Goal: Information Seeking & Learning: Learn about a topic

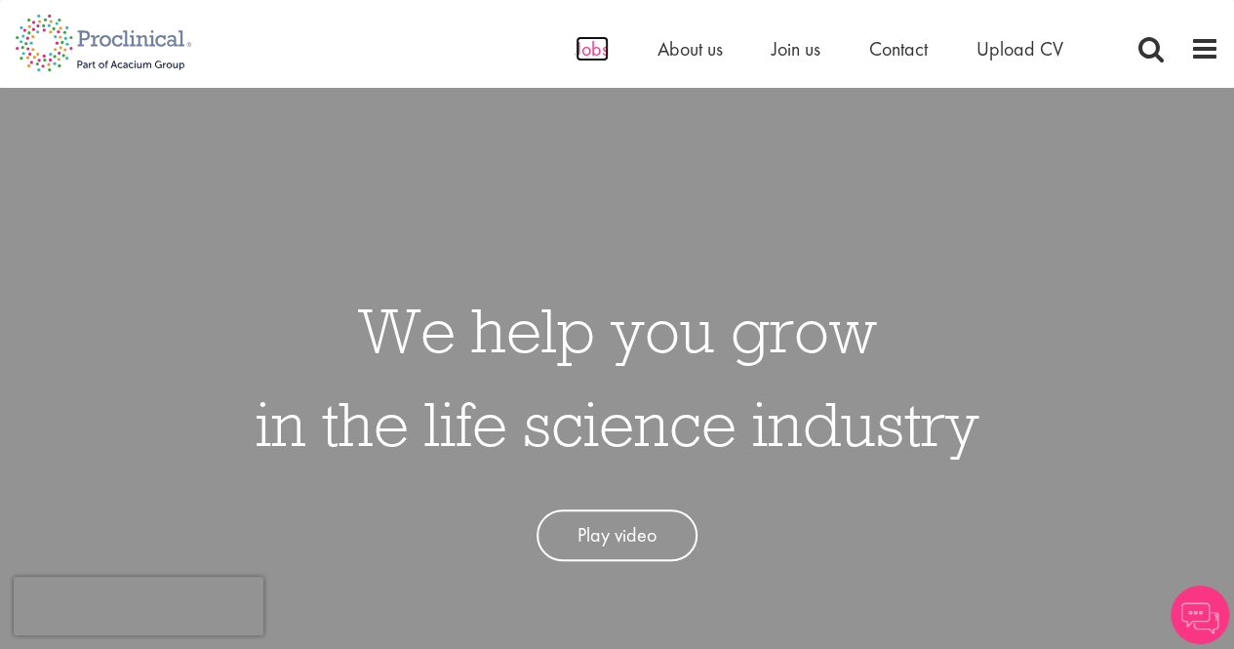
click at [576, 48] on span "Jobs" at bounding box center [591, 48] width 33 height 25
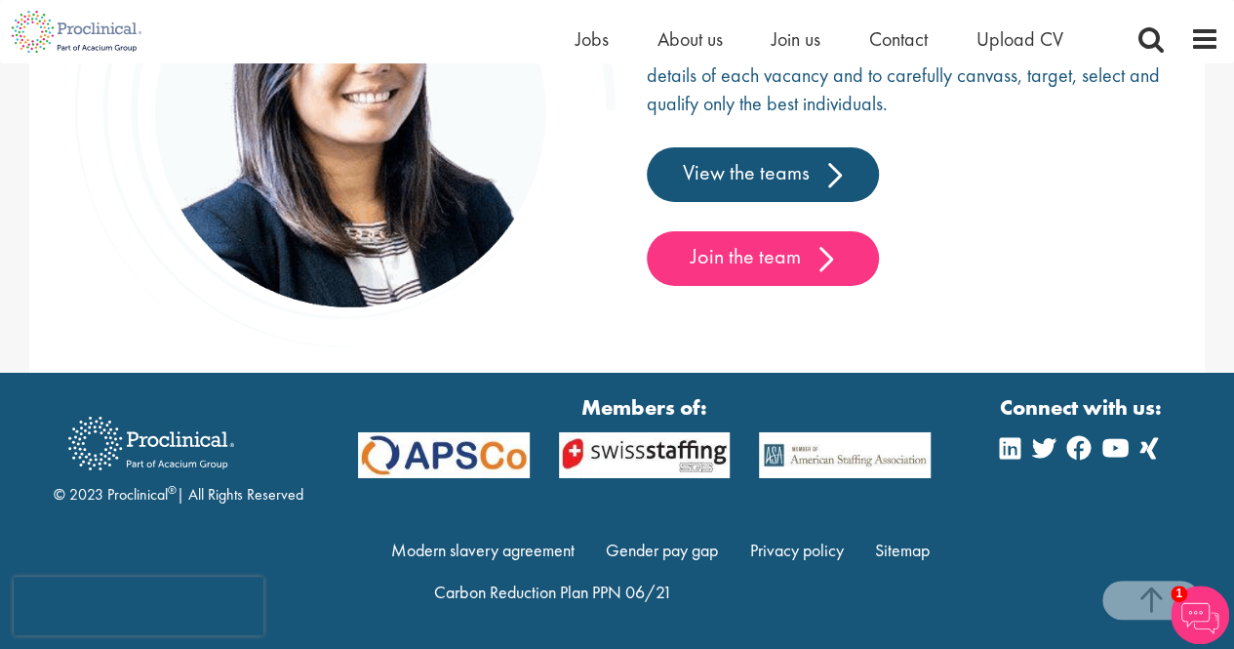
scroll to position [2446, 0]
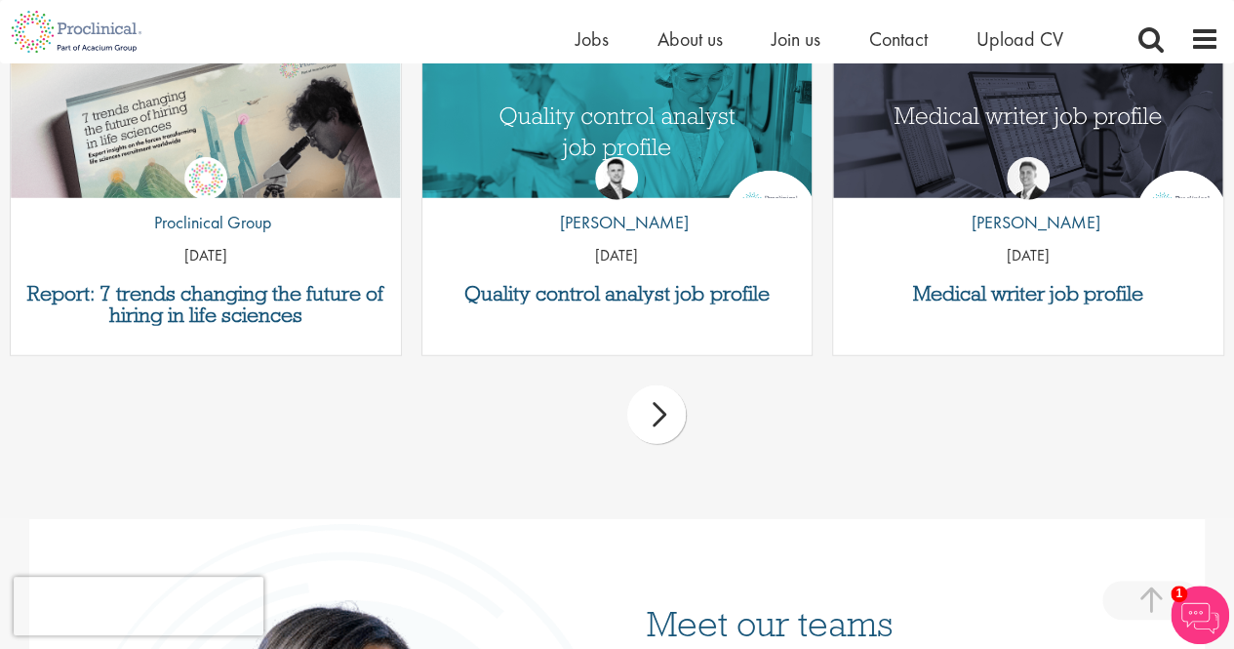
click at [657, 422] on div "next" at bounding box center [656, 414] width 59 height 59
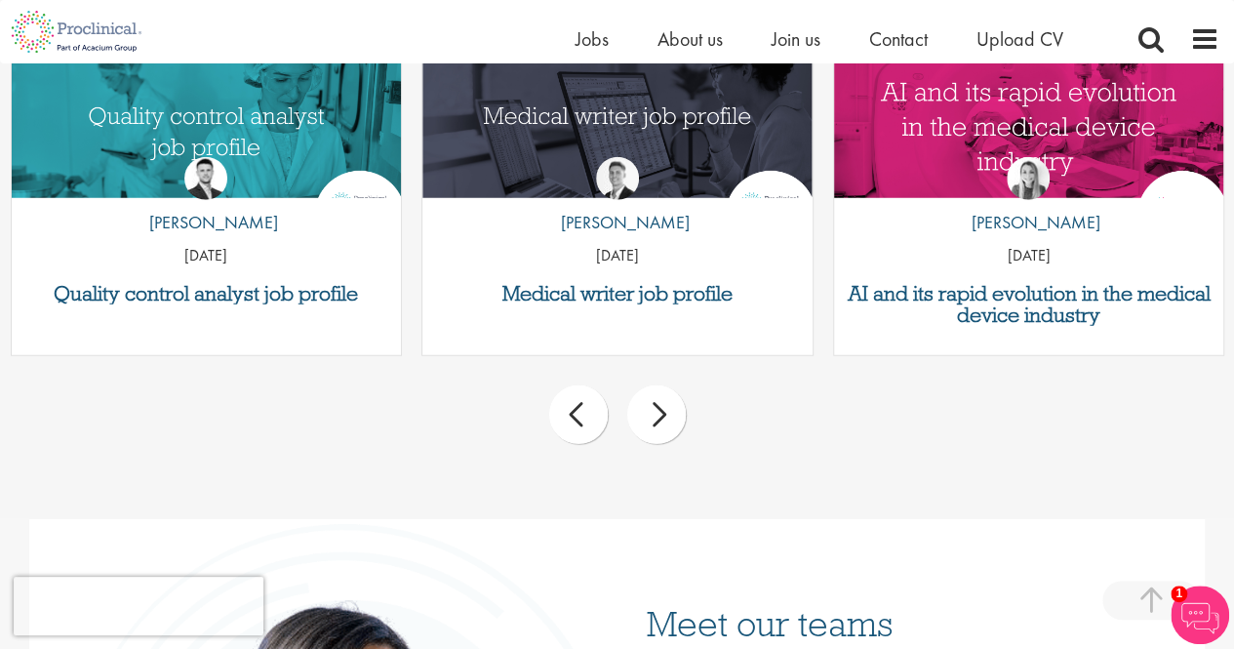
click at [657, 422] on div "next" at bounding box center [656, 414] width 59 height 59
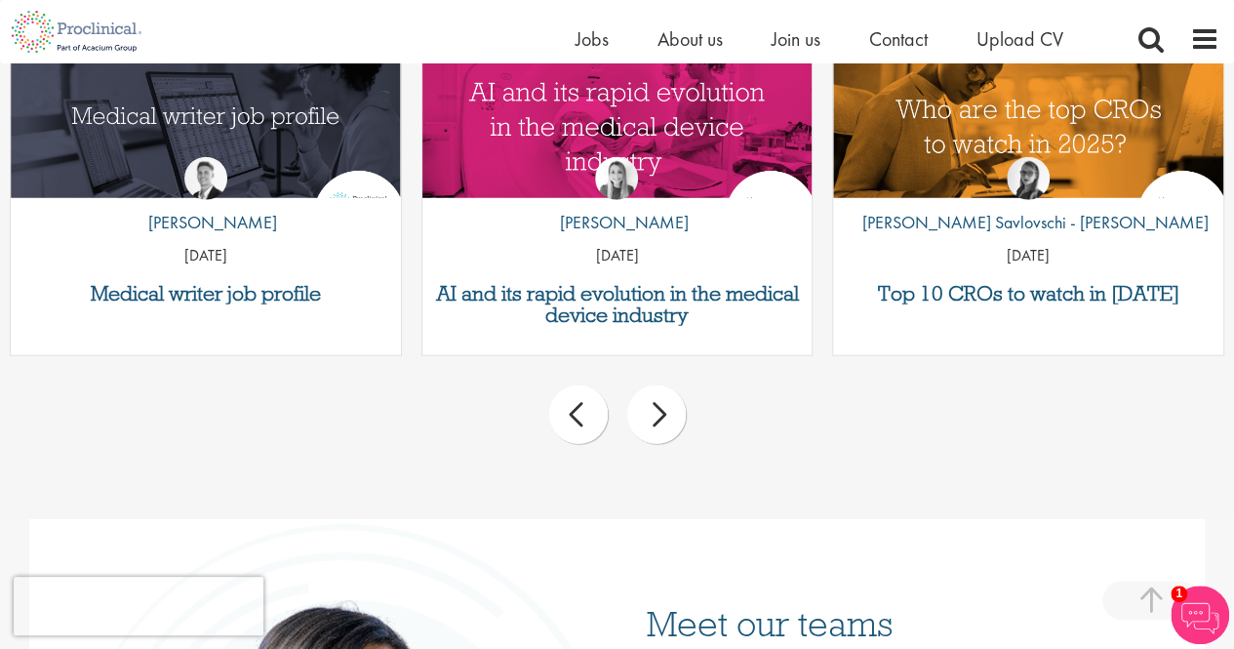
click at [657, 422] on div "next" at bounding box center [656, 414] width 59 height 59
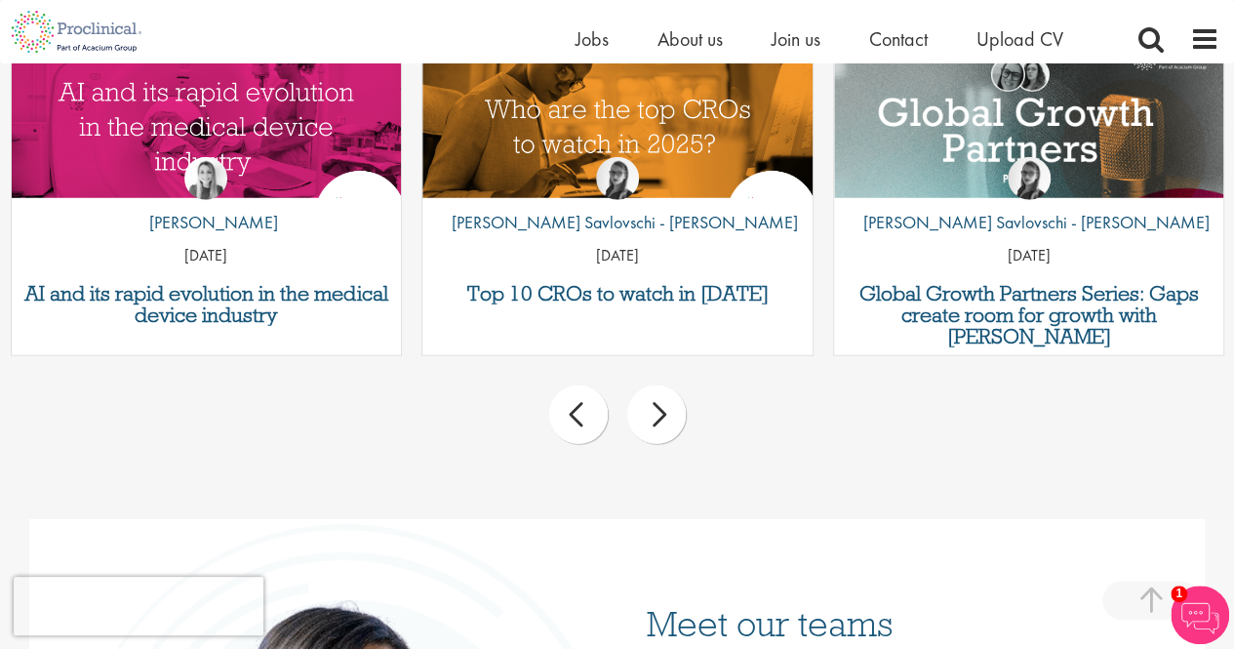
click at [657, 422] on div "next" at bounding box center [656, 414] width 59 height 59
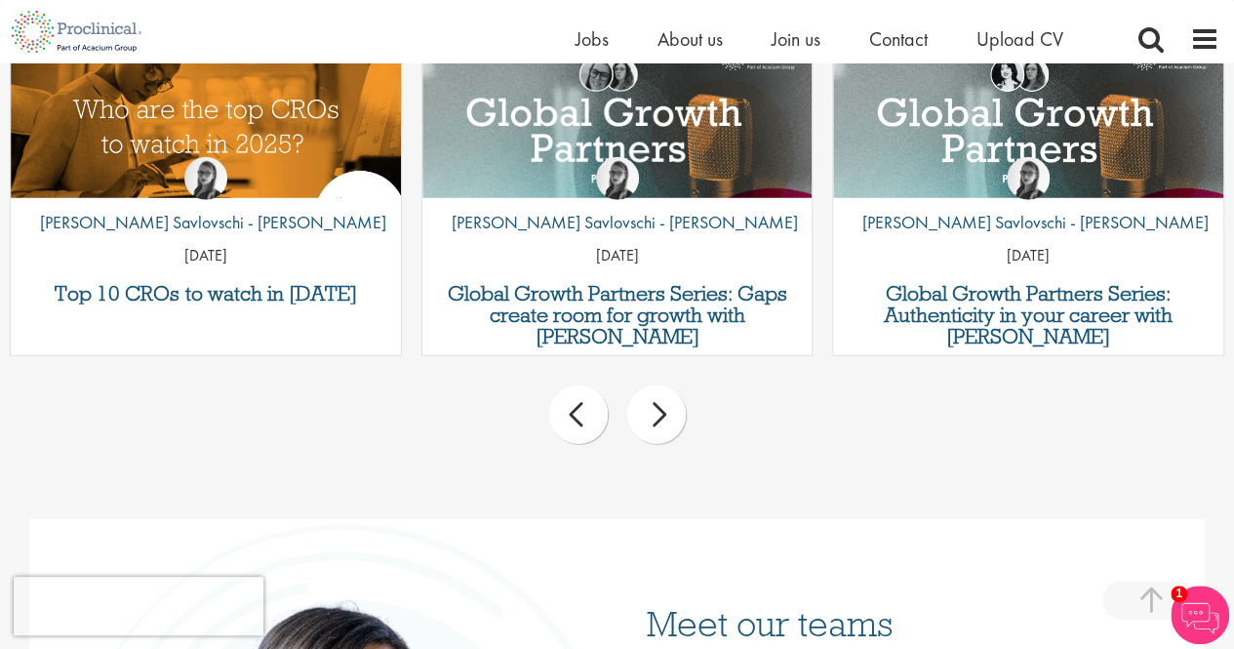
click at [657, 422] on div "next" at bounding box center [656, 414] width 59 height 59
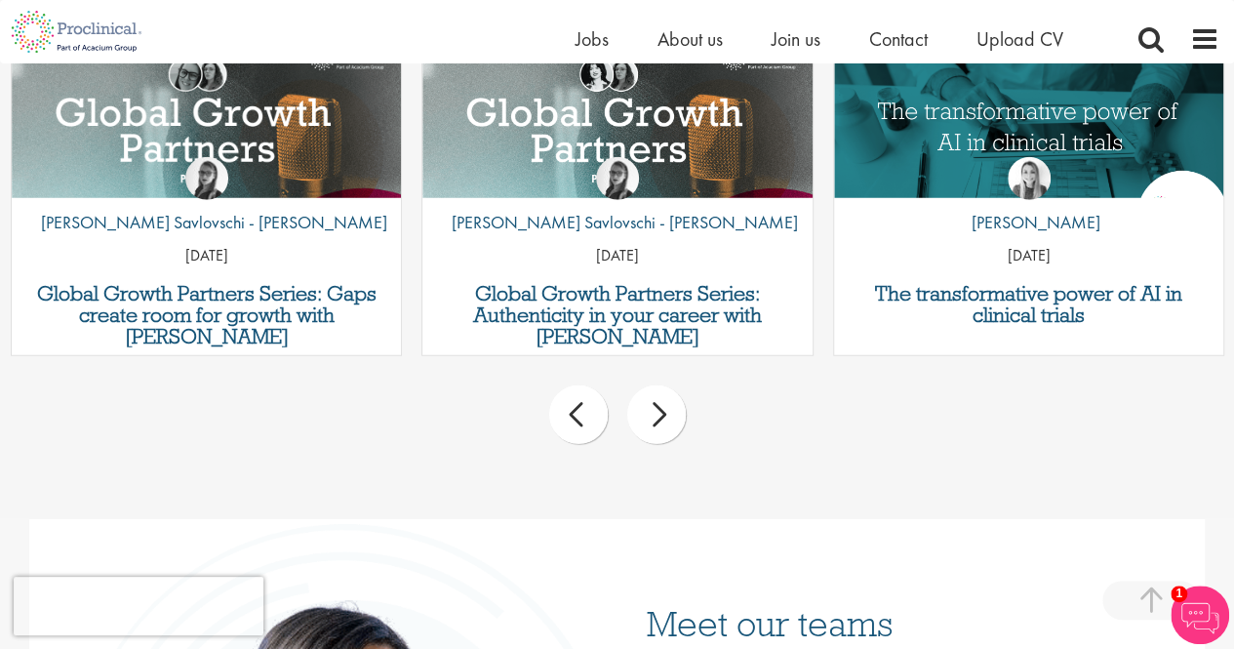
click at [657, 422] on div "next" at bounding box center [656, 414] width 59 height 59
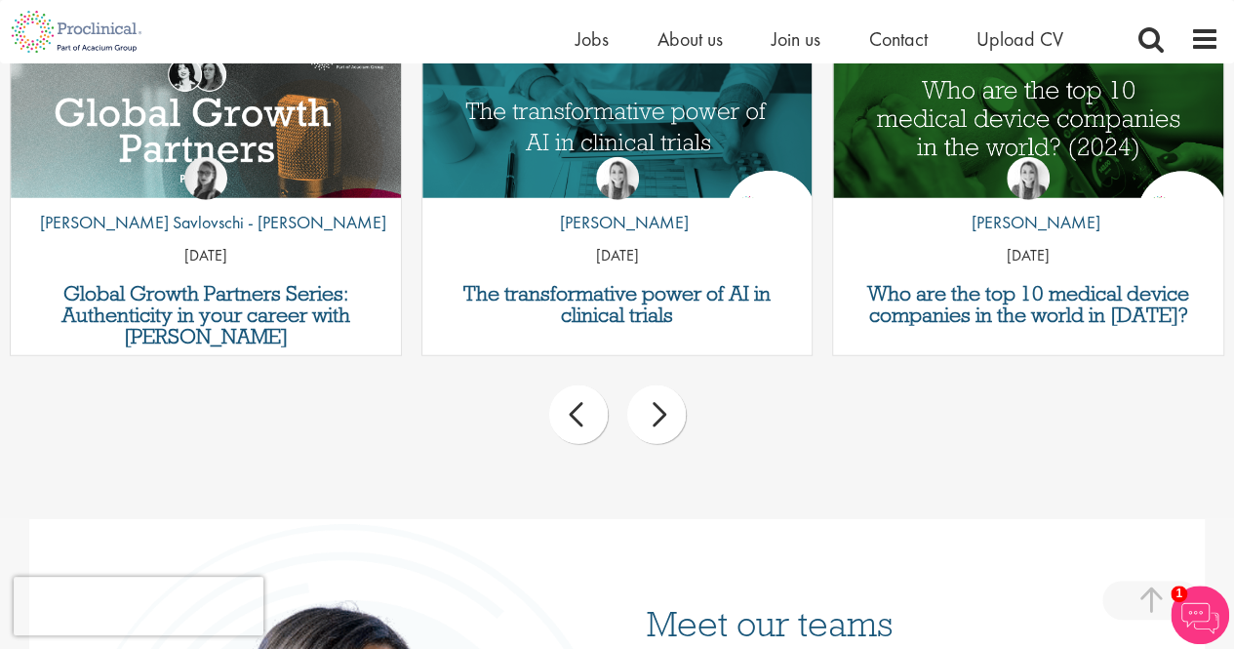
click at [657, 422] on div "next" at bounding box center [656, 414] width 59 height 59
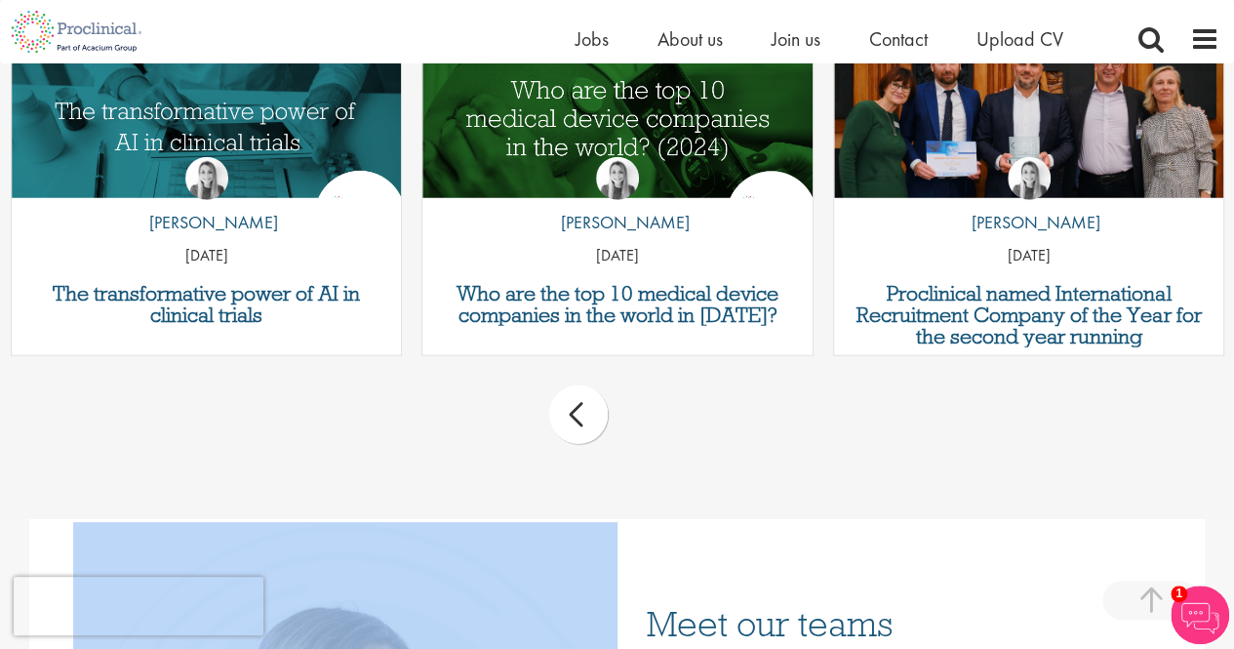
click at [657, 422] on div "prev next" at bounding box center [617, 418] width 1234 height 85
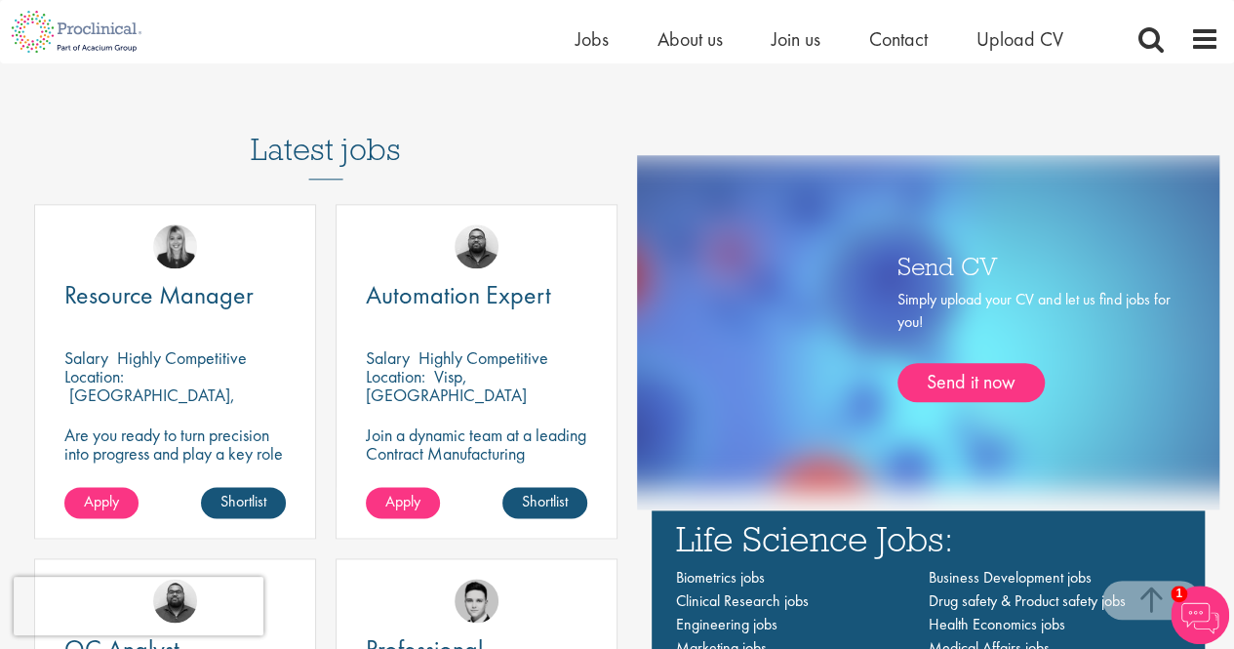
scroll to position [983, 0]
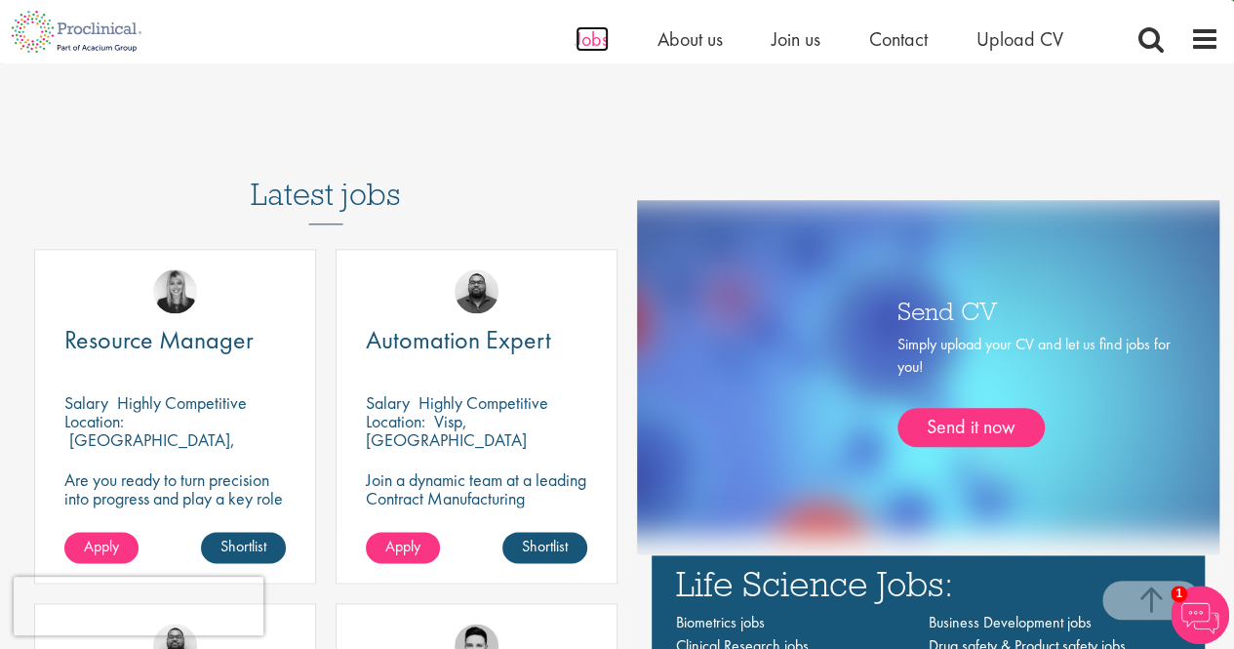
click at [593, 31] on span "Jobs" at bounding box center [591, 38] width 33 height 25
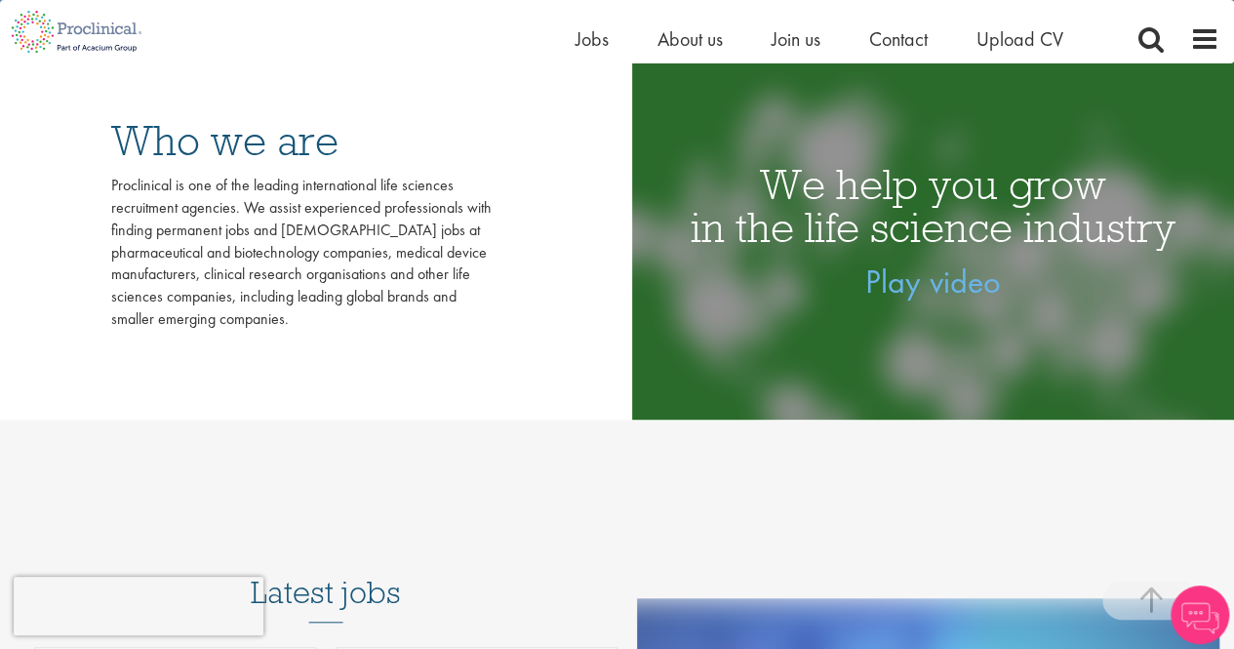
scroll to position [293, 0]
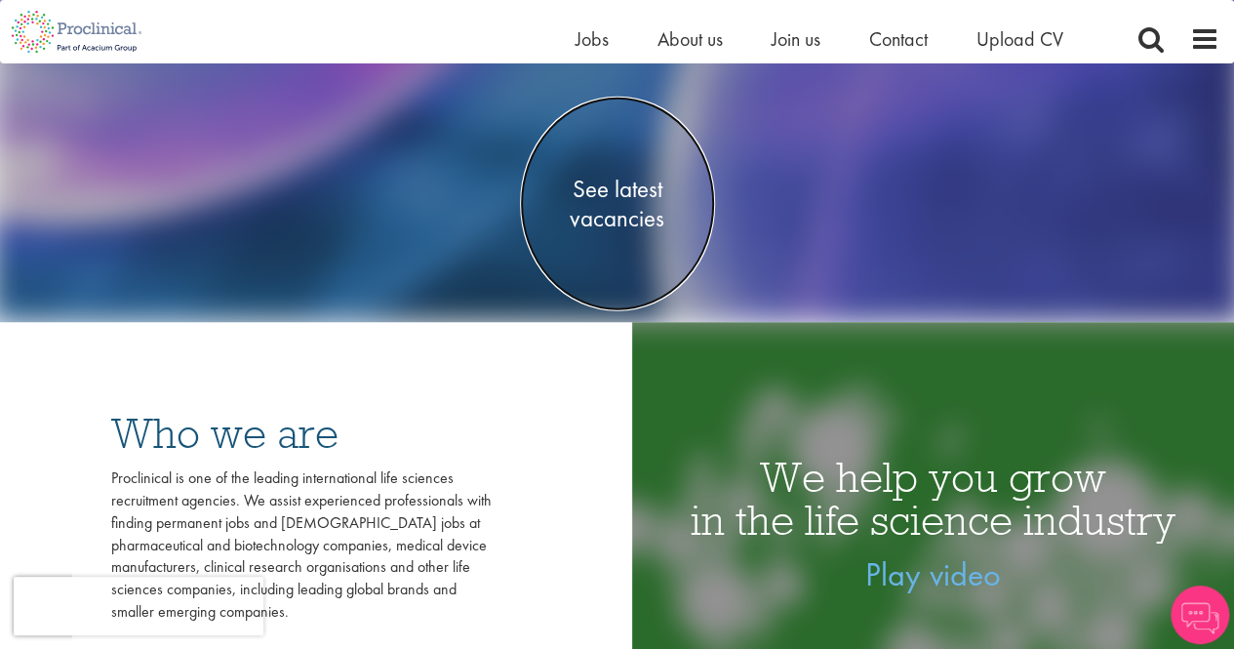
click at [615, 187] on span "See latest vacancies" at bounding box center [617, 203] width 195 height 59
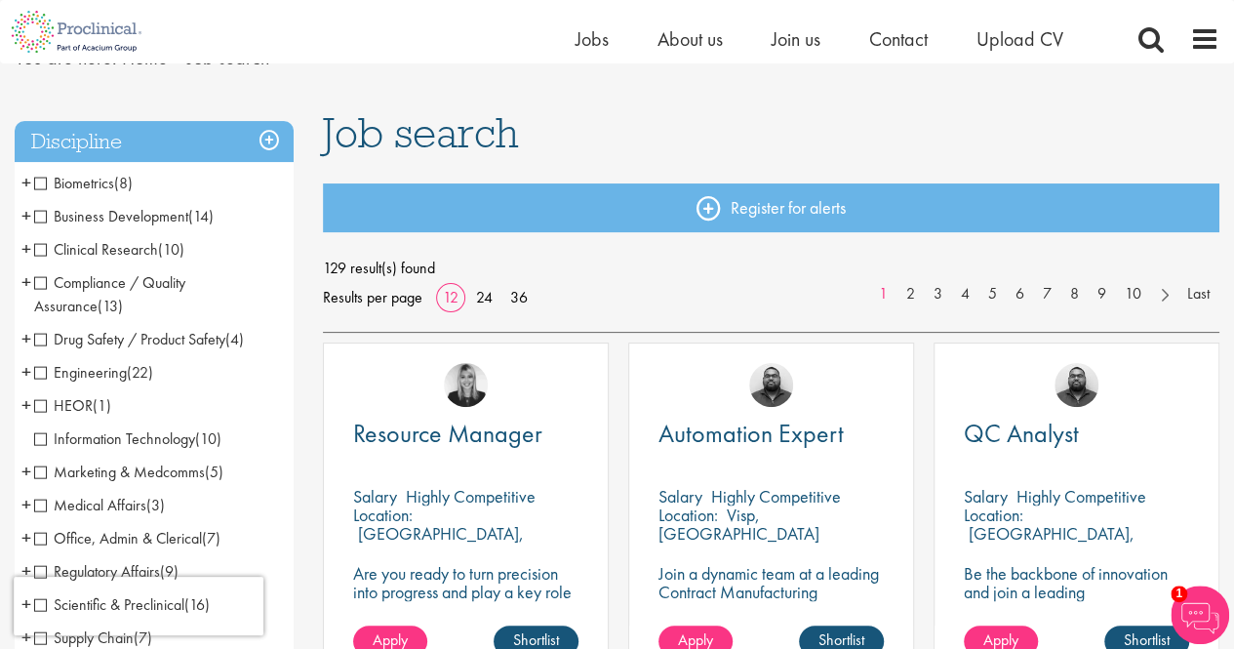
scroll to position [195, 0]
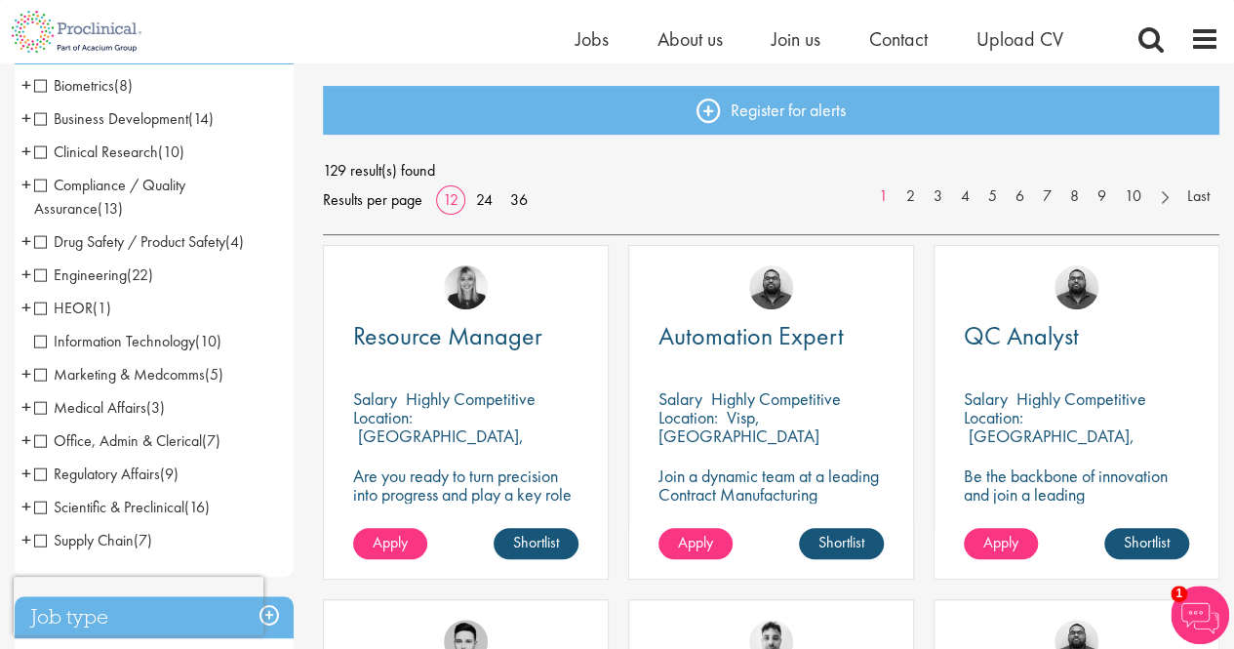
click at [163, 342] on span "Information Technology" at bounding box center [114, 341] width 161 height 20
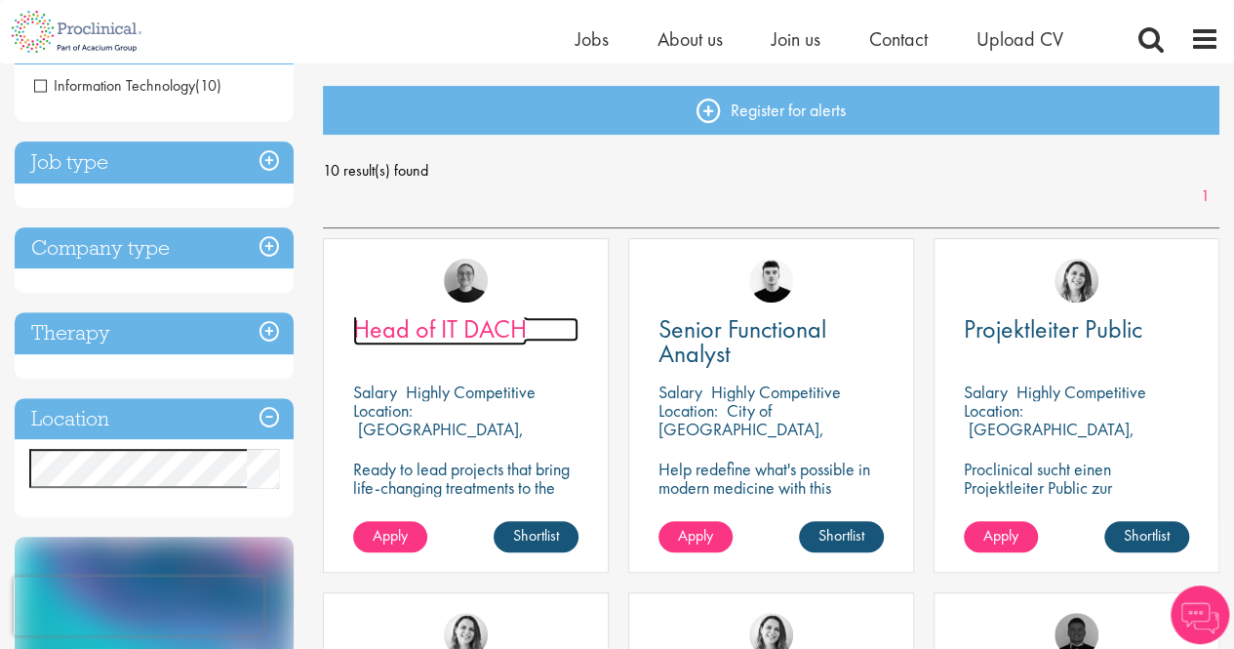
click at [456, 325] on span "Head of IT DACH" at bounding box center [440, 328] width 174 height 33
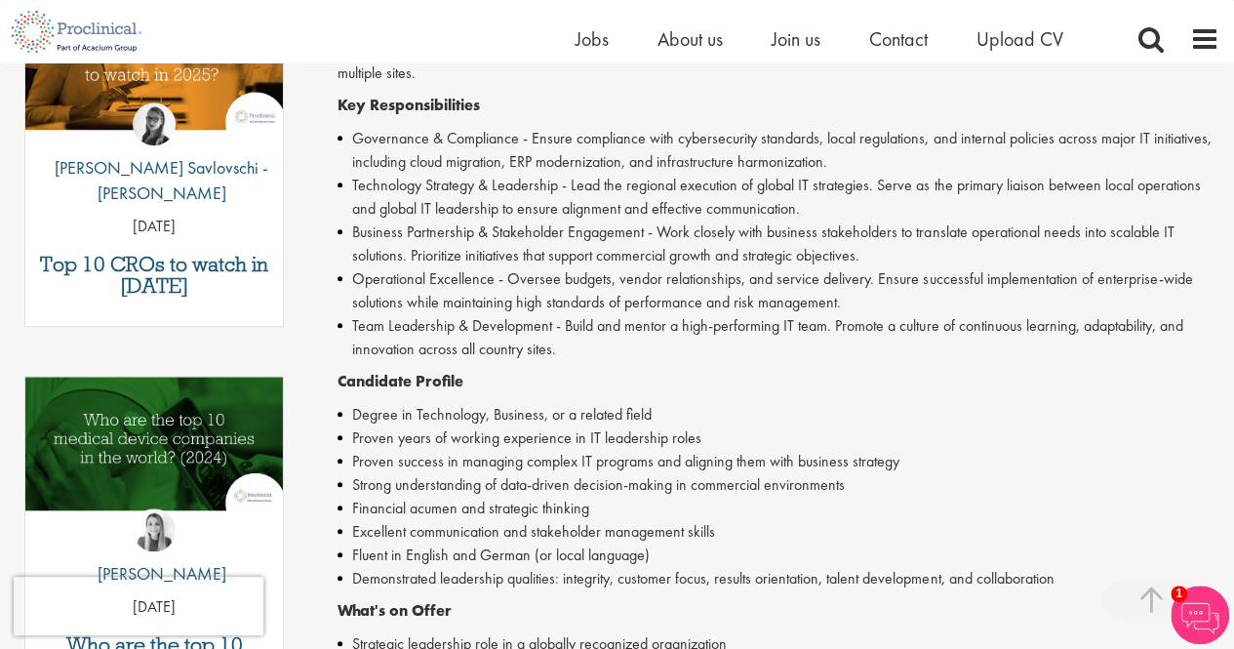
scroll to position [683, 0]
